Goal: Task Accomplishment & Management: Complete application form

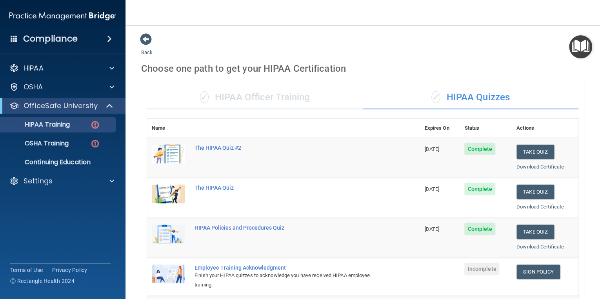
scroll to position [94, 0]
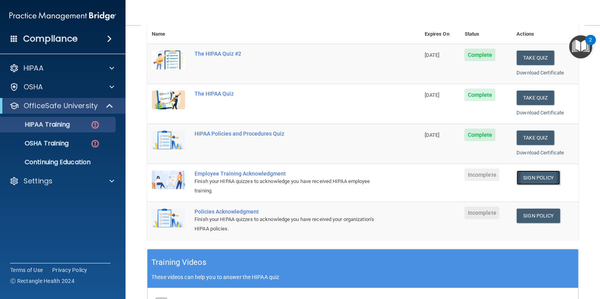
click at [538, 178] on link "Sign Policy" at bounding box center [538, 178] width 44 height 15
click at [533, 176] on link "Sign Policy" at bounding box center [538, 178] width 44 height 15
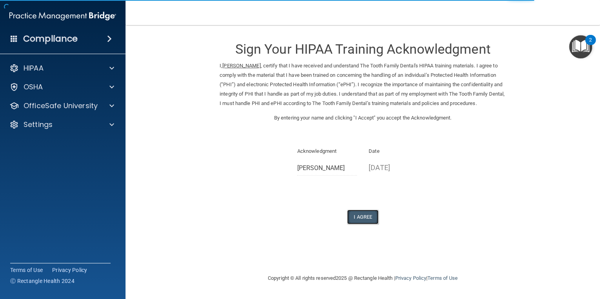
click at [367, 216] on button "I Agree" at bounding box center [362, 217] width 31 height 15
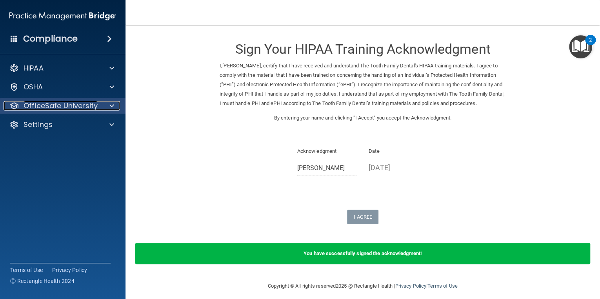
click at [96, 104] on p "OfficeSafe University" at bounding box center [61, 105] width 74 height 9
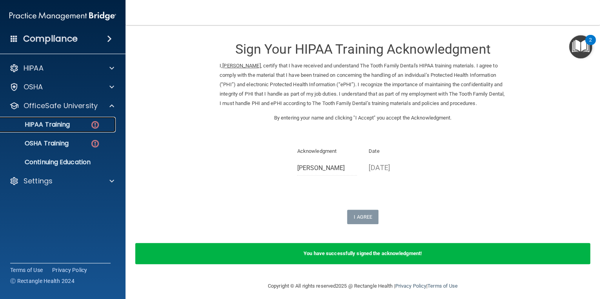
click at [96, 120] on img at bounding box center [95, 125] width 10 height 10
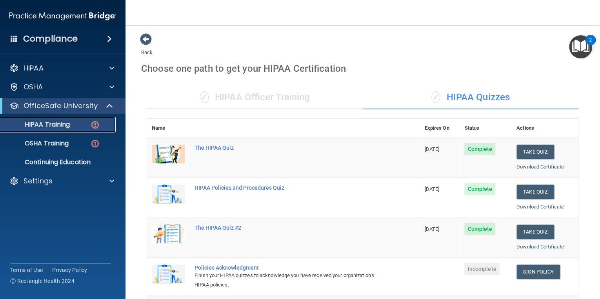
scroll to position [125, 0]
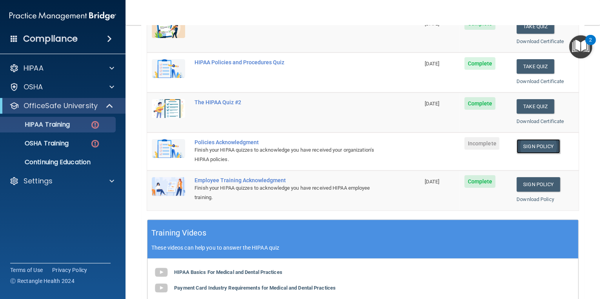
click at [543, 143] on link "Sign Policy" at bounding box center [538, 146] width 44 height 15
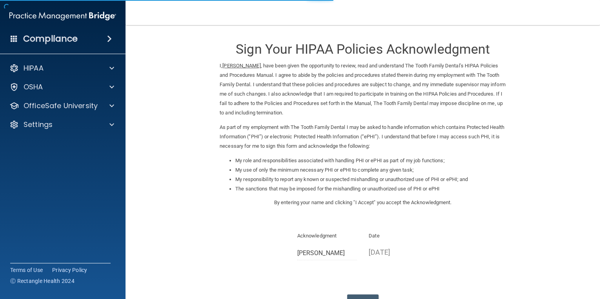
scroll to position [60, 0]
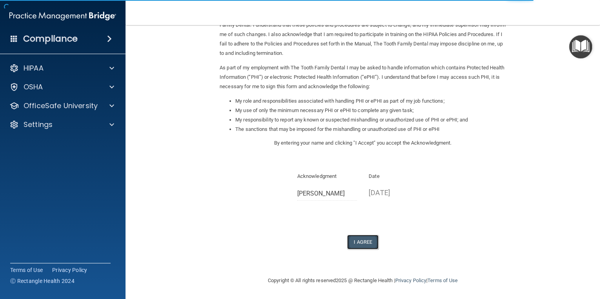
click at [360, 238] on button "I Agree" at bounding box center [362, 242] width 31 height 15
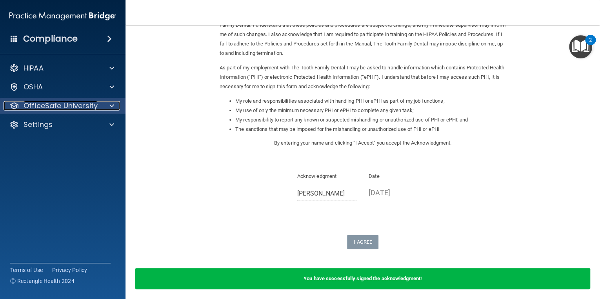
click at [92, 102] on p "OfficeSafe University" at bounding box center [61, 105] width 74 height 9
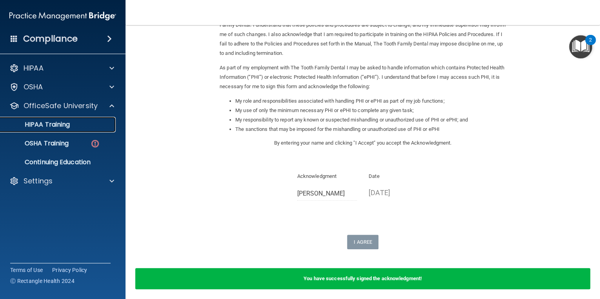
click at [71, 126] on div "HIPAA Training" at bounding box center [58, 125] width 107 height 8
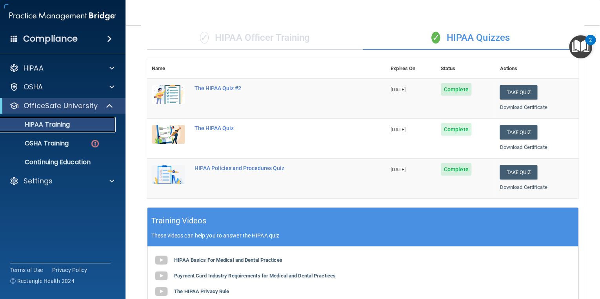
scroll to position [259, 0]
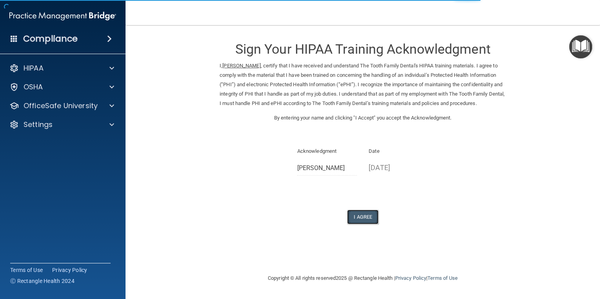
click at [363, 217] on button "I Agree" at bounding box center [362, 217] width 31 height 15
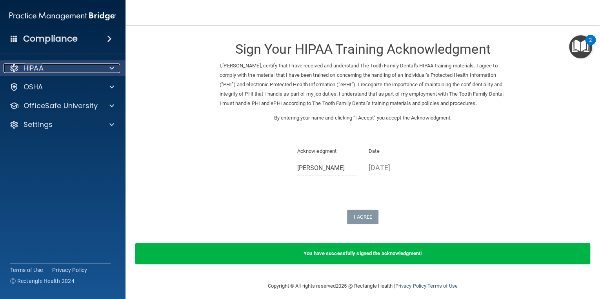
click at [111, 64] on span at bounding box center [111, 68] width 5 height 9
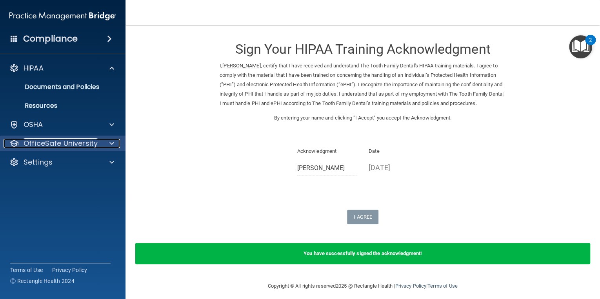
click at [108, 140] on div at bounding box center [111, 143] width 20 height 9
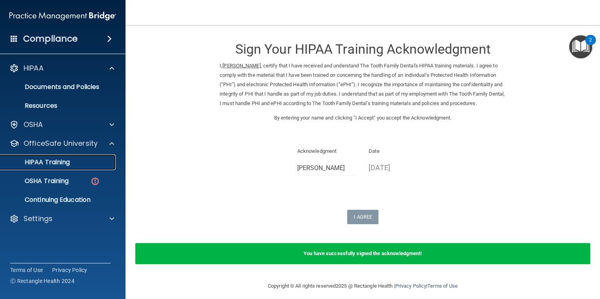
click at [66, 163] on p "HIPAA Training" at bounding box center [37, 162] width 65 height 8
